Goal: Check status: Check status

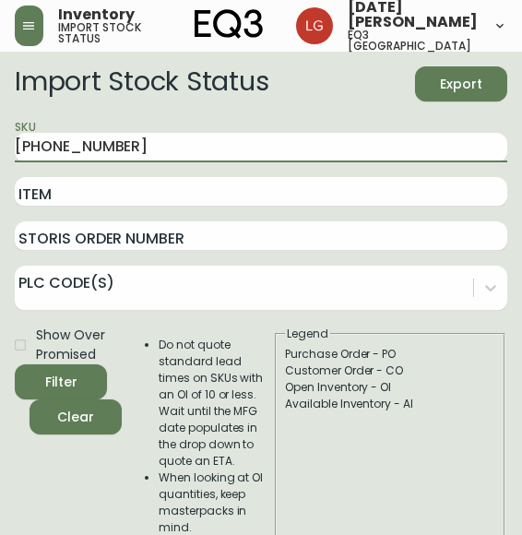
drag, startPoint x: 154, startPoint y: 137, endPoint x: -93, endPoint y: 124, distance: 247.4
click at [0, 124] on html "Inventory import stock status Lucia Guzman eq3 vancouver Import Stock Status Ex…" at bounding box center [261, 411] width 522 height 822
paste input "BAN COFFEE TABLE LARGE - OAK"
type input "BAN COFFEE TABLE LARGE - OAK"
click at [15, 364] on button "Filter" at bounding box center [61, 381] width 92 height 35
